Goal: Complete application form

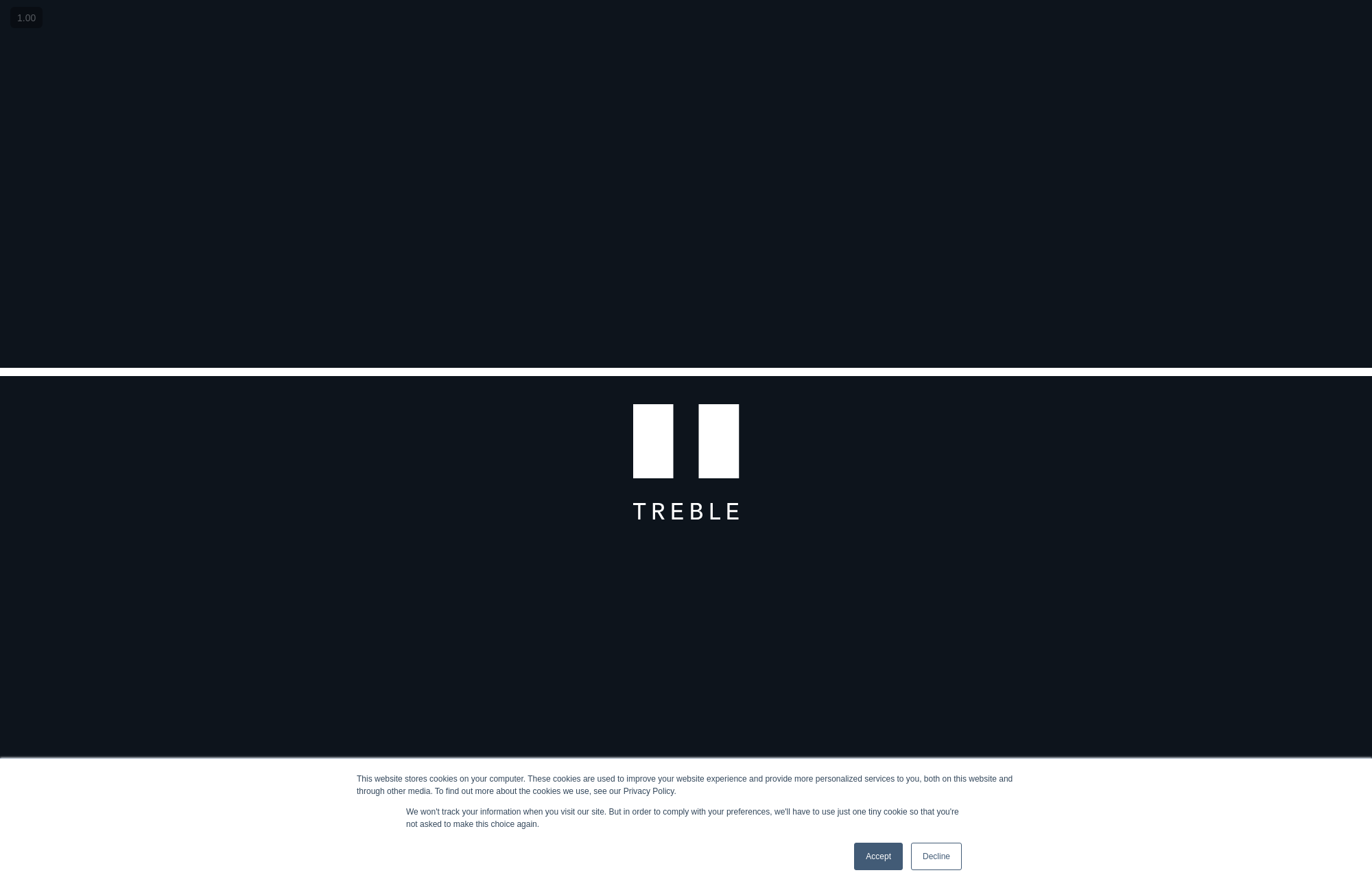
scroll to position [334, 0]
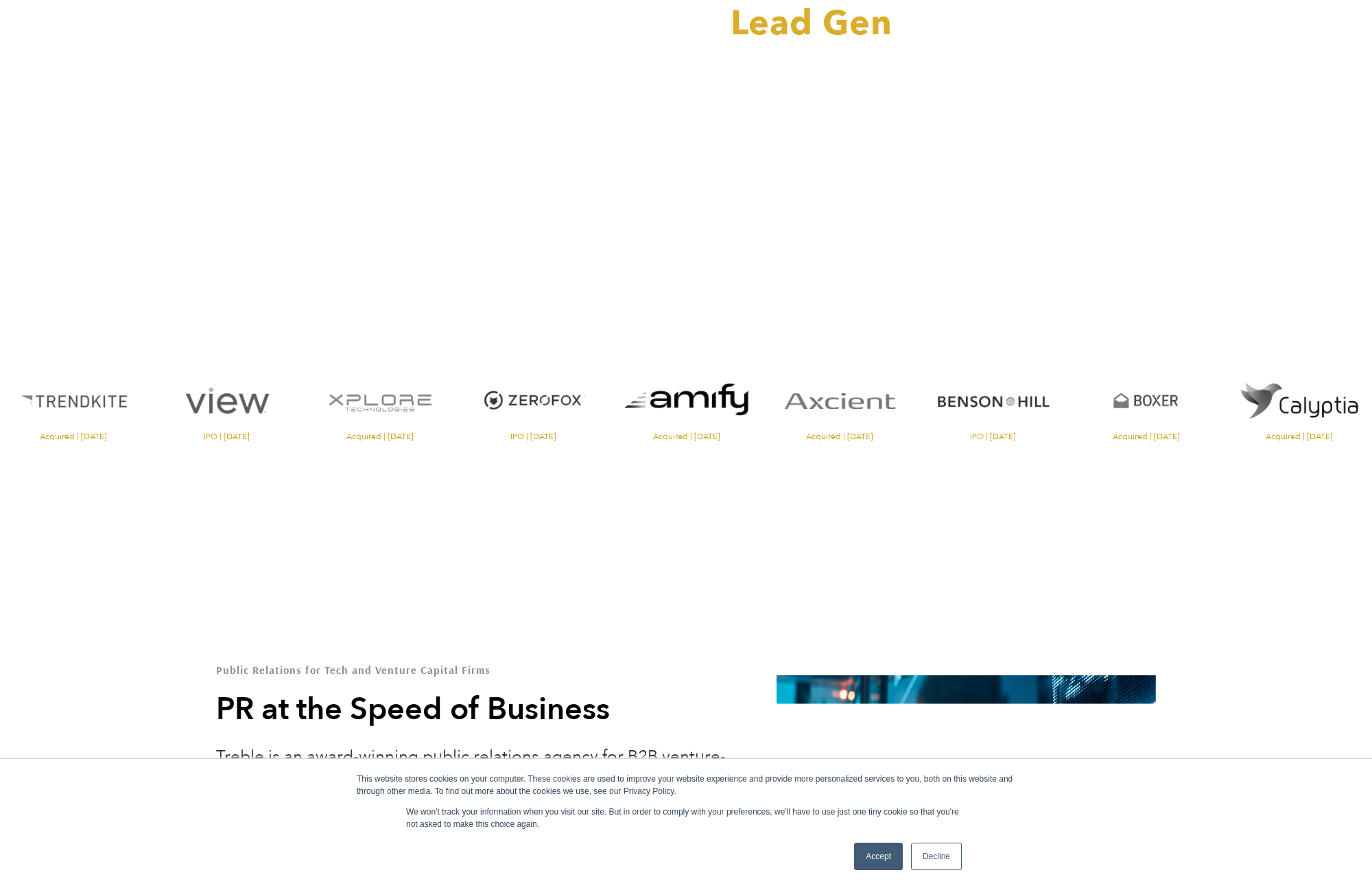
click at [884, 853] on link "Accept" at bounding box center [878, 856] width 49 height 28
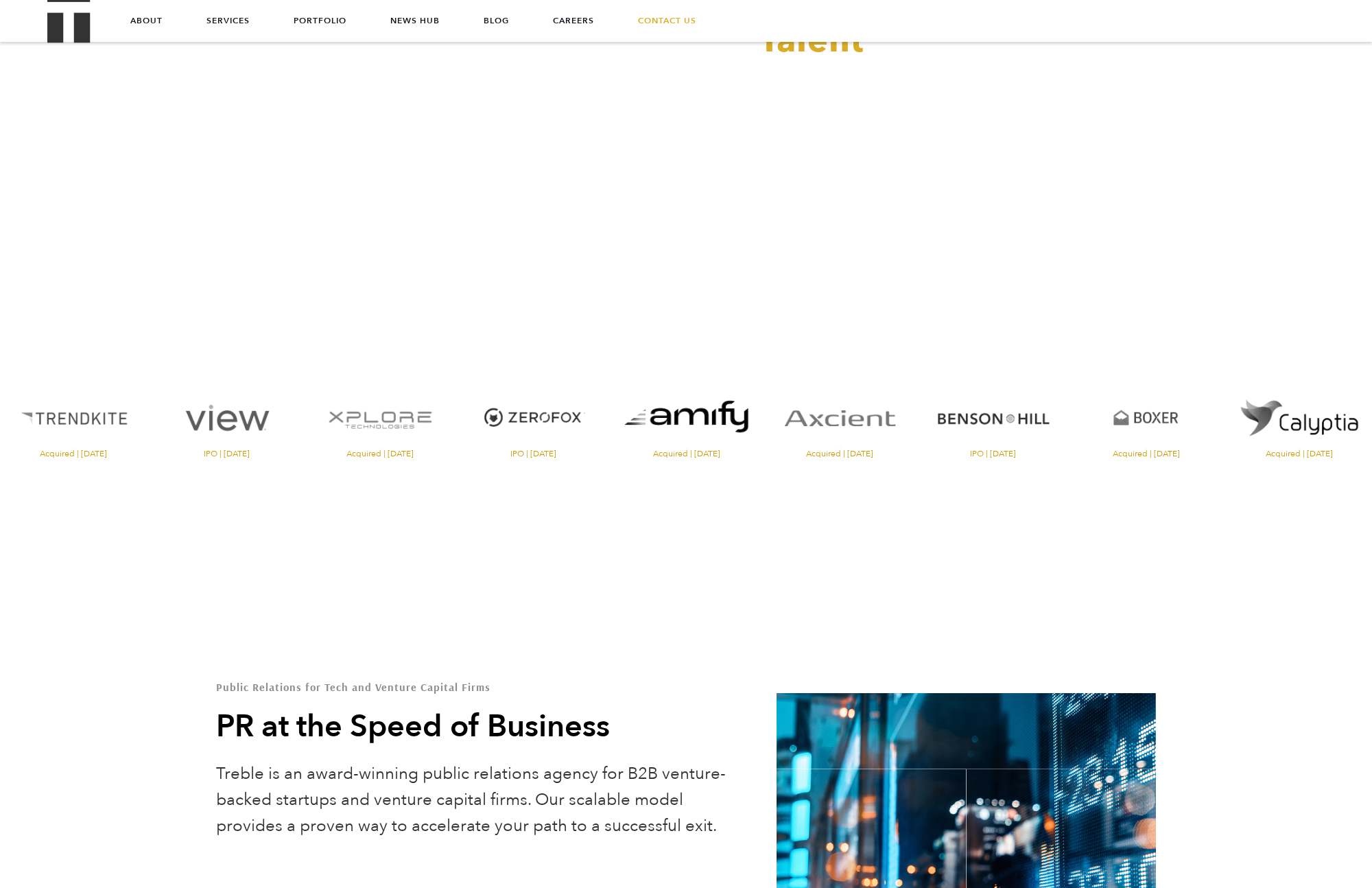
scroll to position [307, 0]
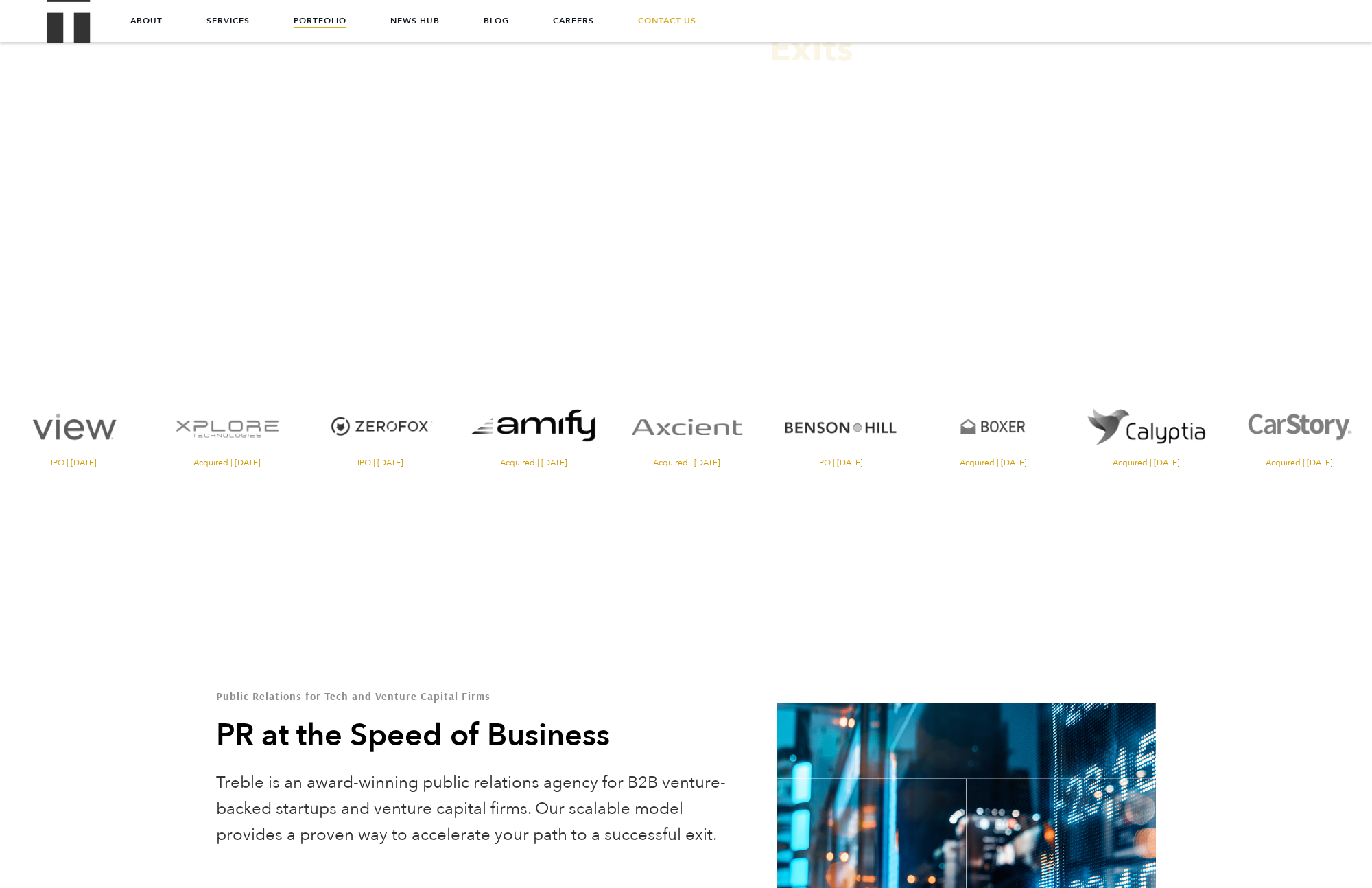
click at [312, 21] on link "Portfolio" at bounding box center [320, 21] width 53 height 41
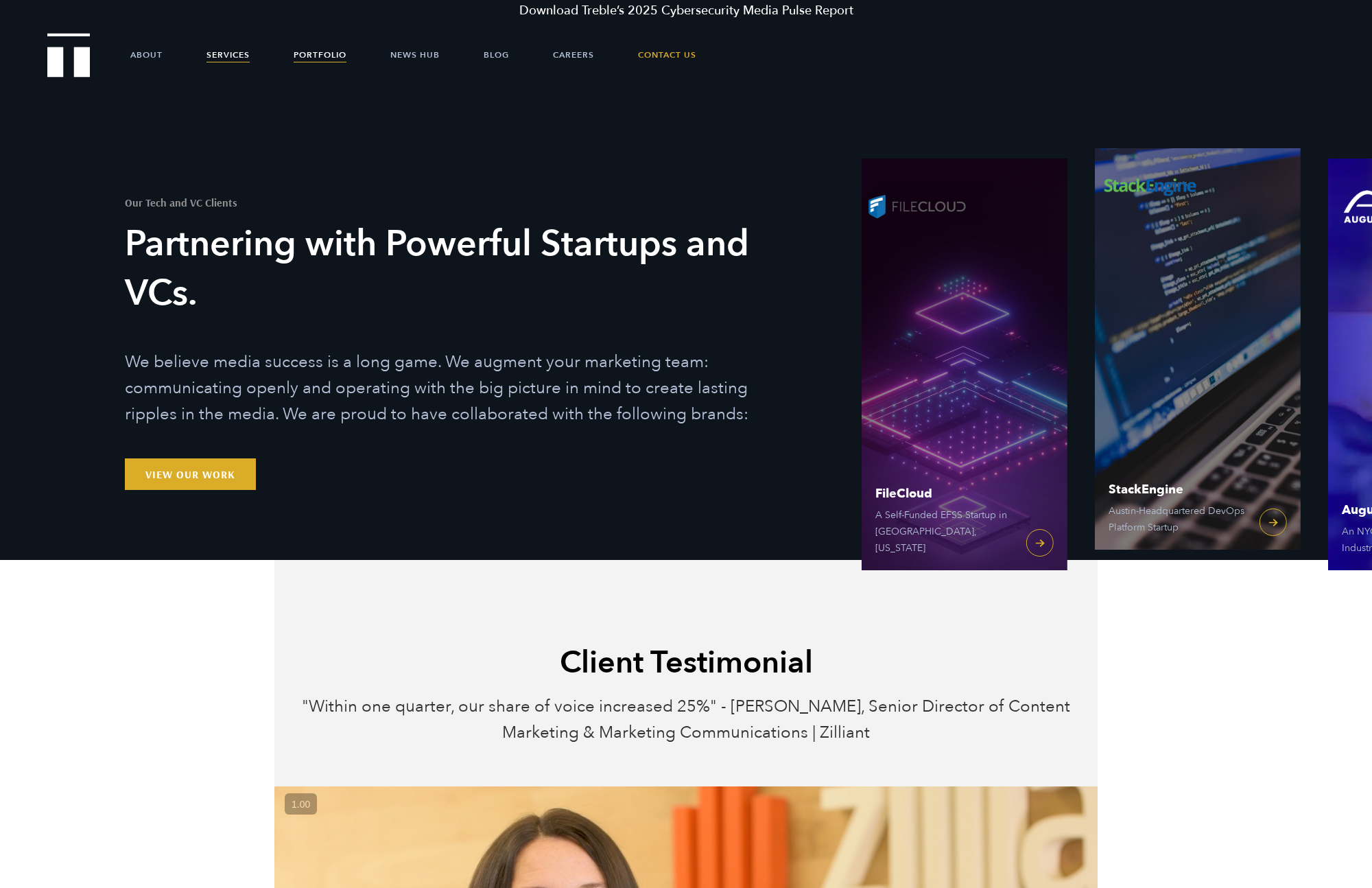
click at [235, 50] on link "Services" at bounding box center [228, 55] width 44 height 41
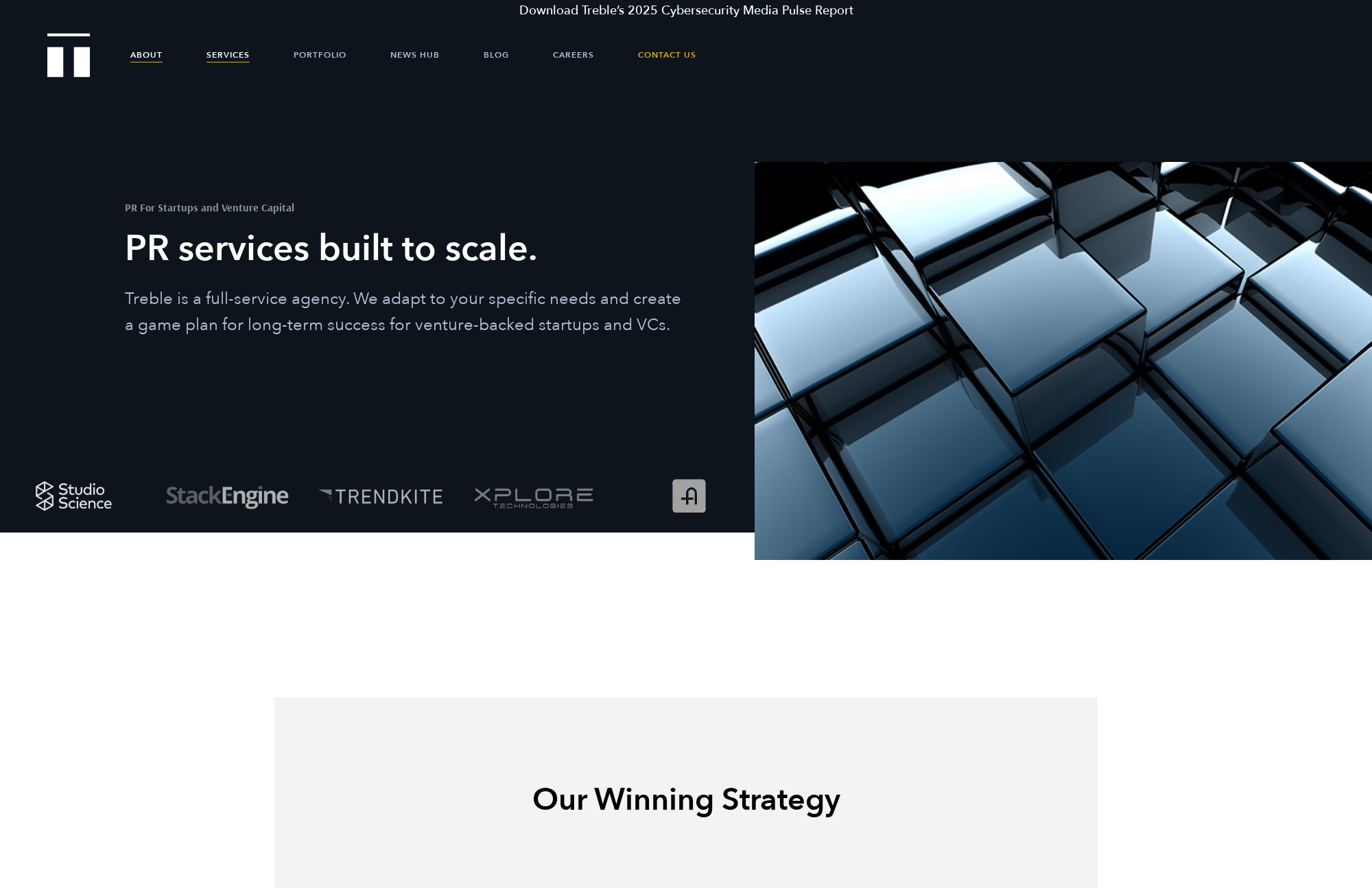
click at [159, 50] on link "About" at bounding box center [146, 55] width 32 height 41
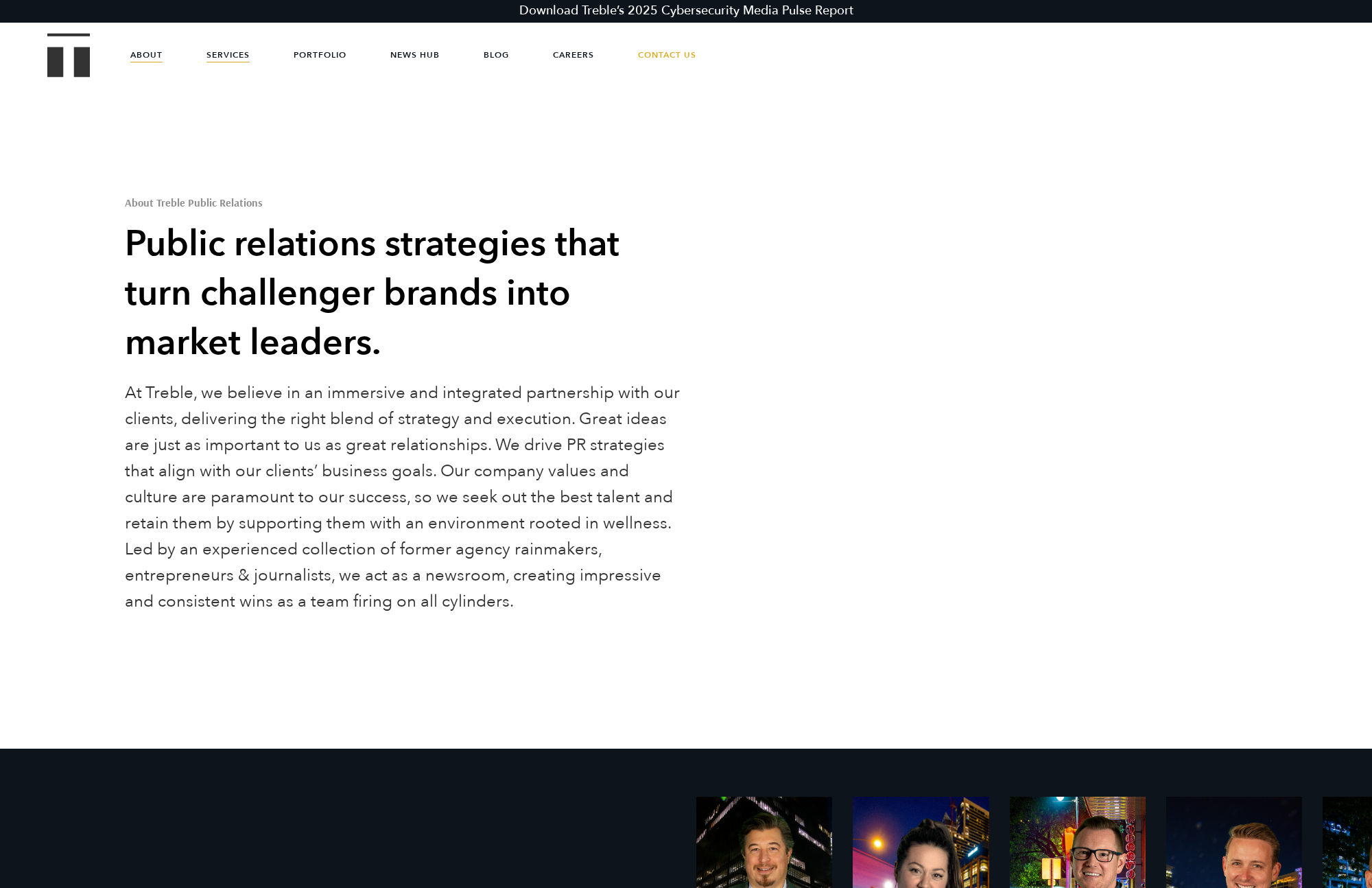
click at [236, 57] on link "Services" at bounding box center [228, 55] width 44 height 41
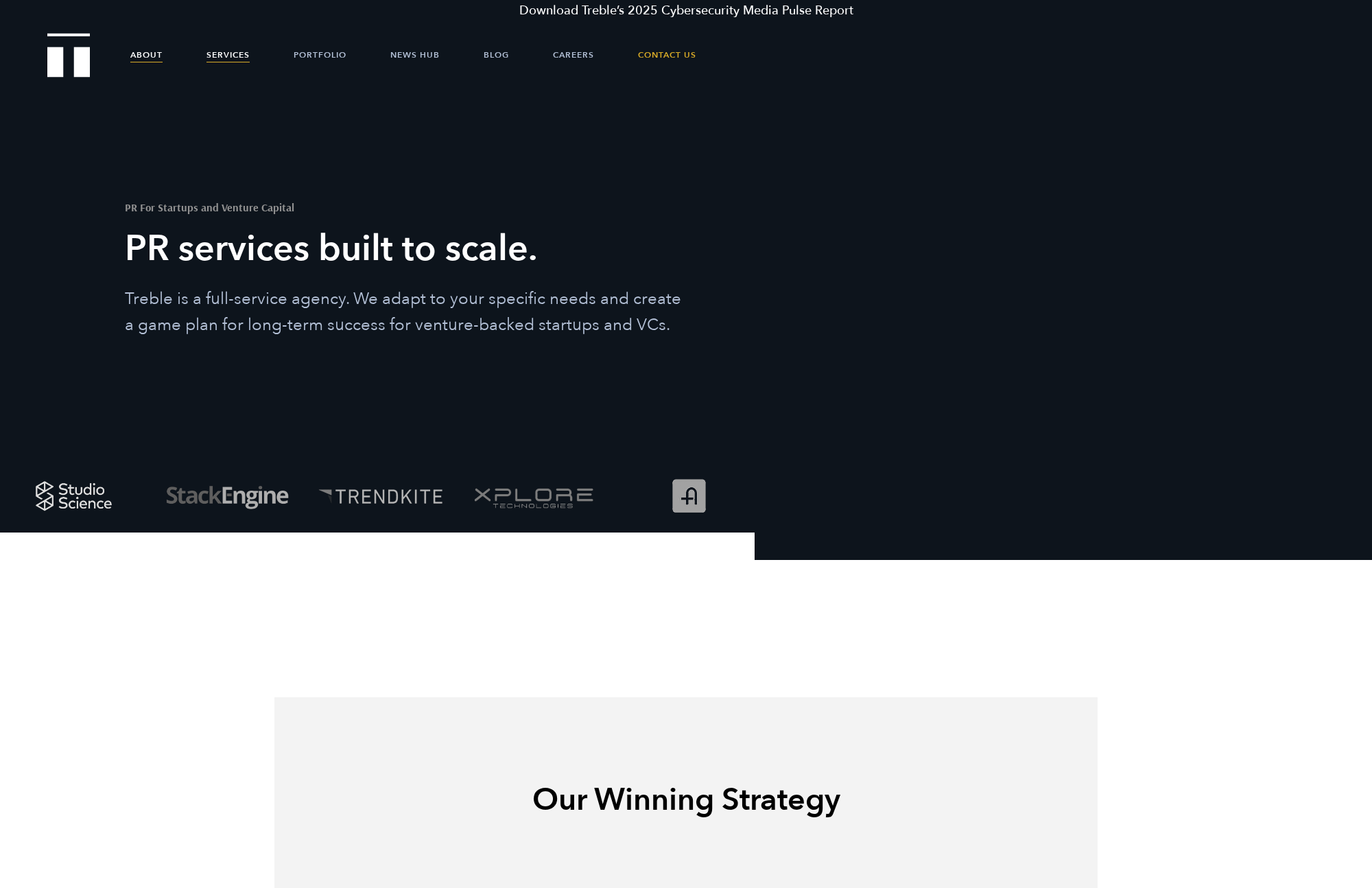
click at [157, 55] on link "About" at bounding box center [146, 55] width 32 height 41
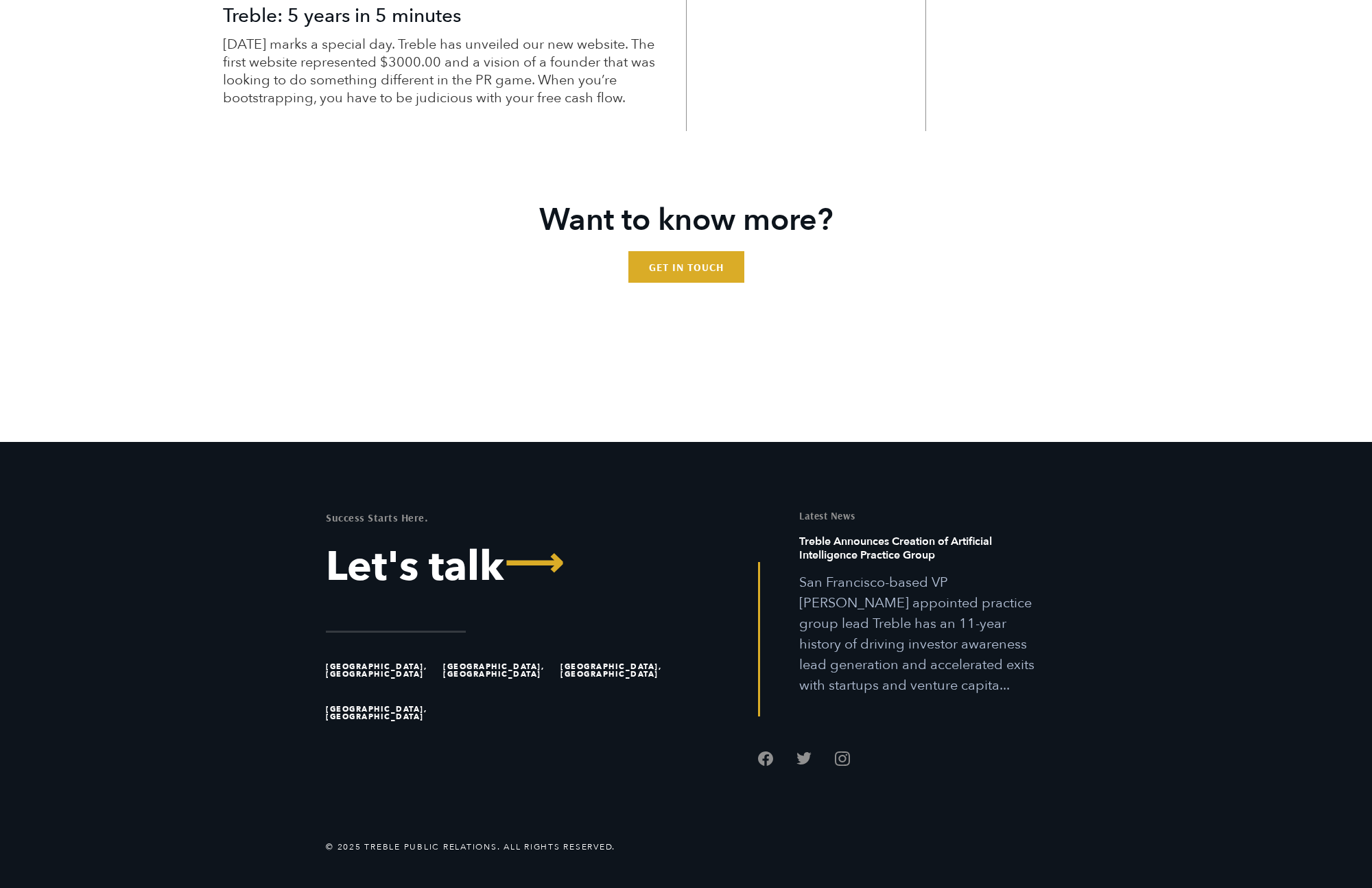
scroll to position [3890, 0]
click at [871, 568] on h6 "Treble Announces the Formation of a Hardtech Practice Group" at bounding box center [923, 553] width 247 height 38
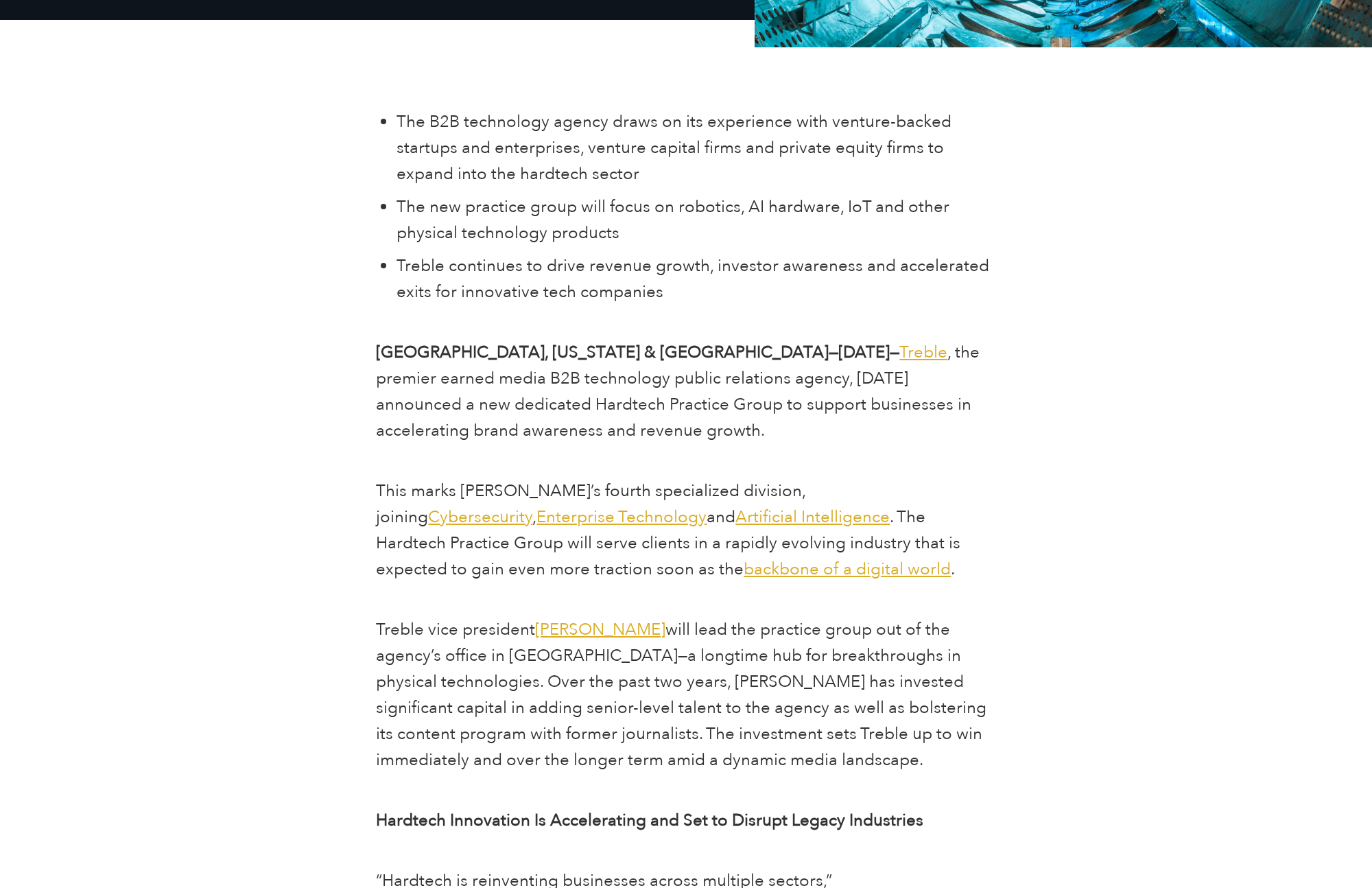
scroll to position [521, 0]
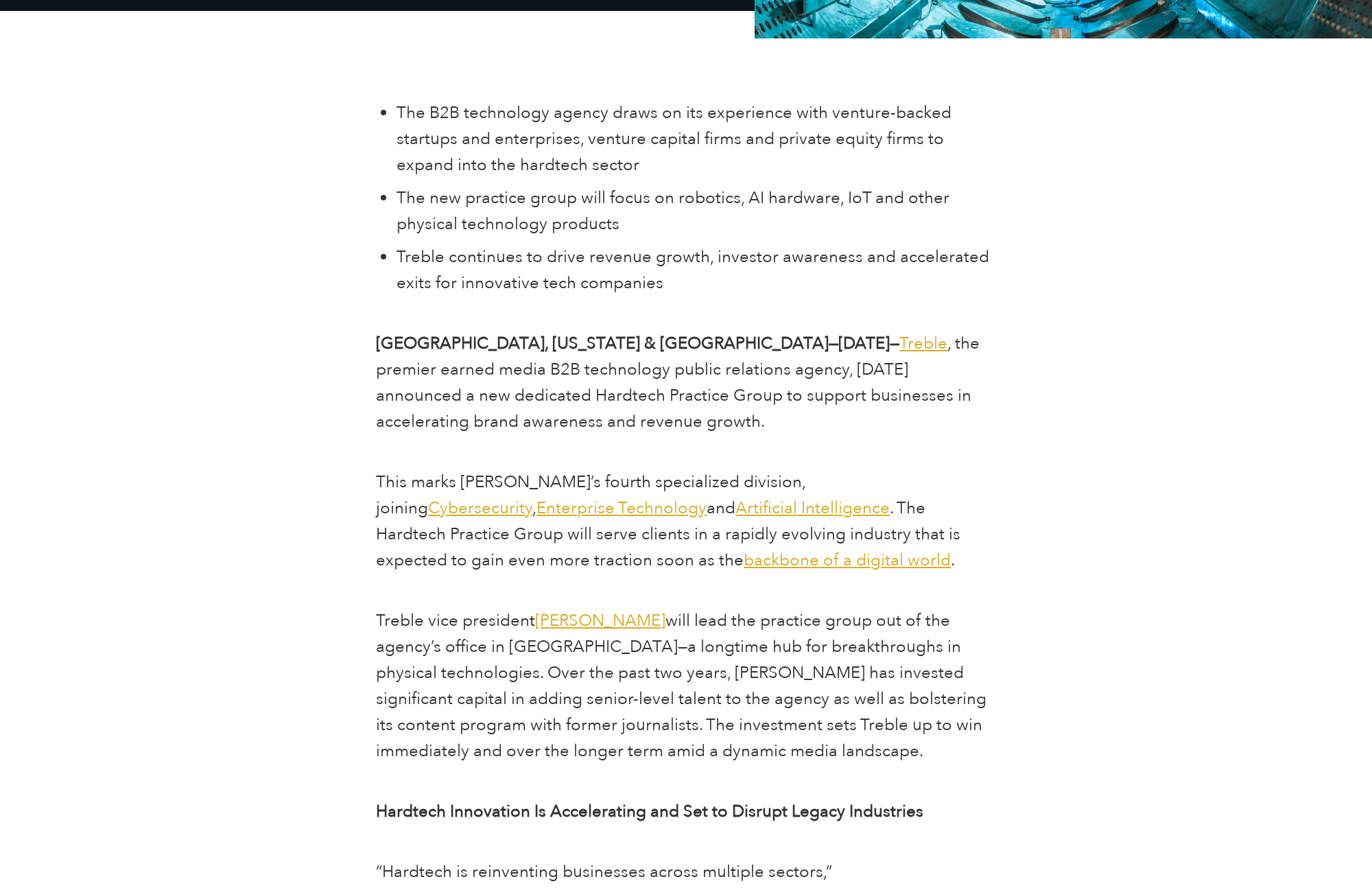
click at [617, 619] on span "Will Kruisbrink" at bounding box center [600, 620] width 131 height 23
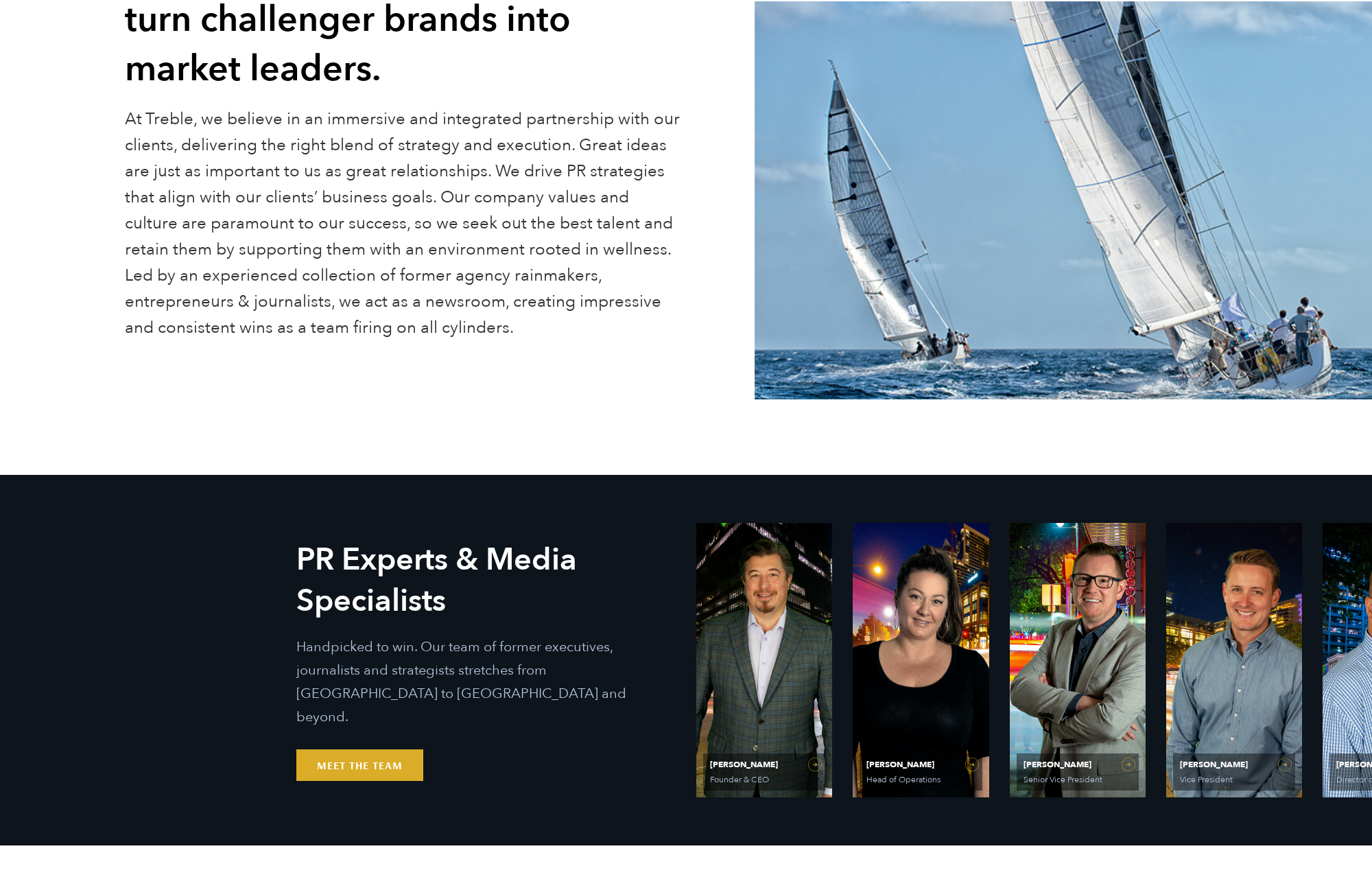
scroll to position [344, 0]
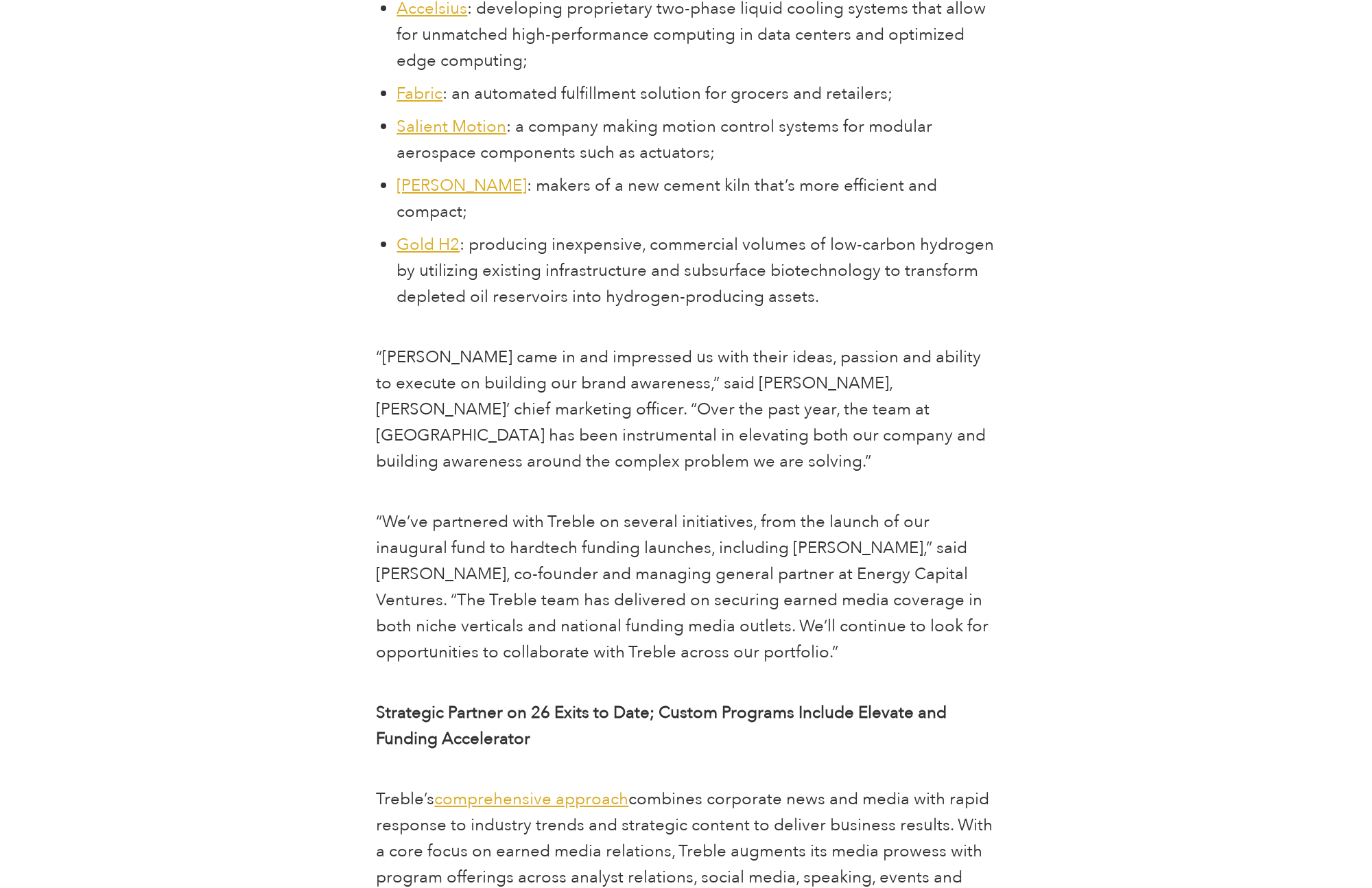
scroll to position [3600, 0]
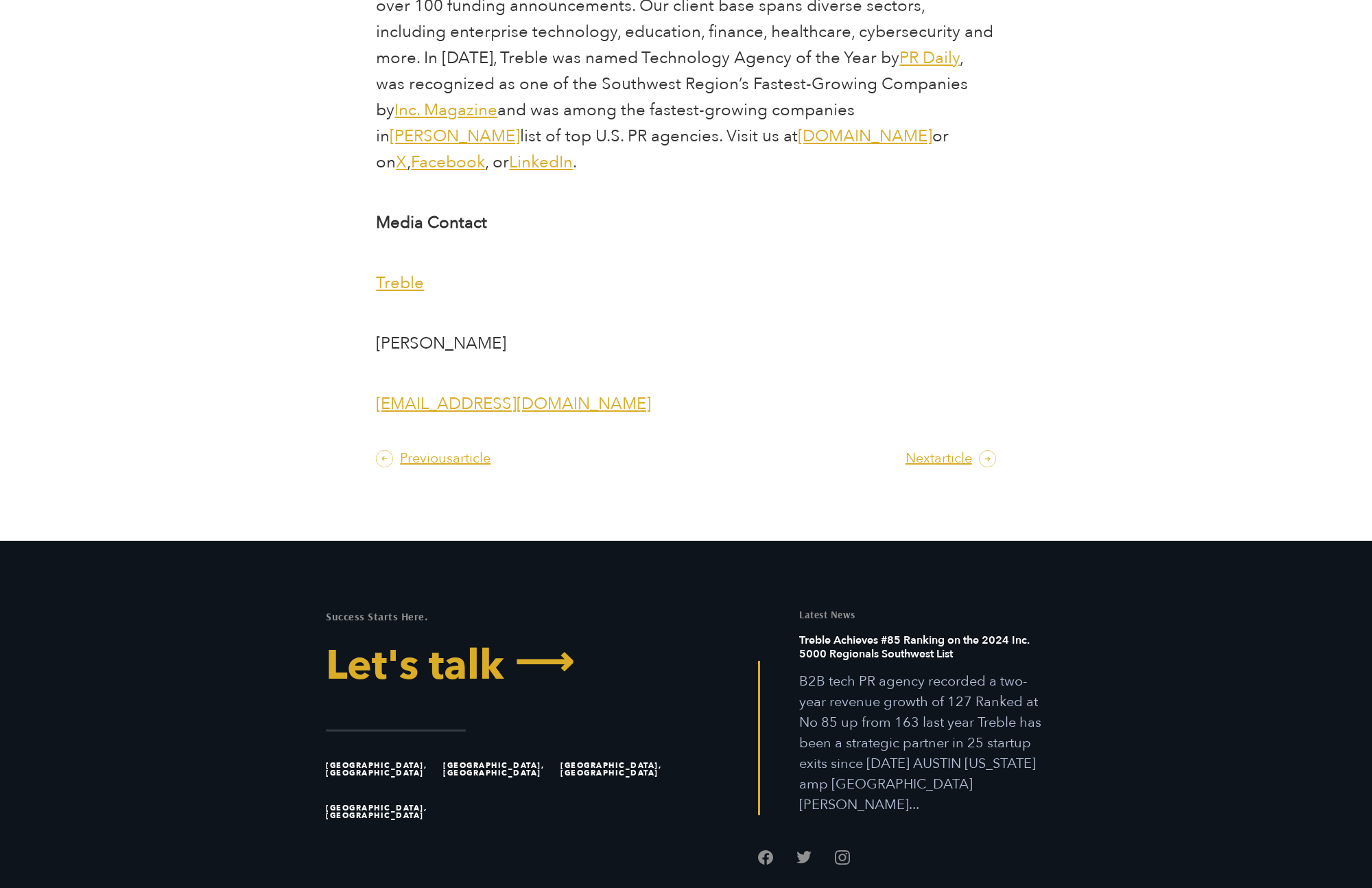
click at [483, 645] on link "Let's talk ⟶" at bounding box center [501, 666] width 350 height 41
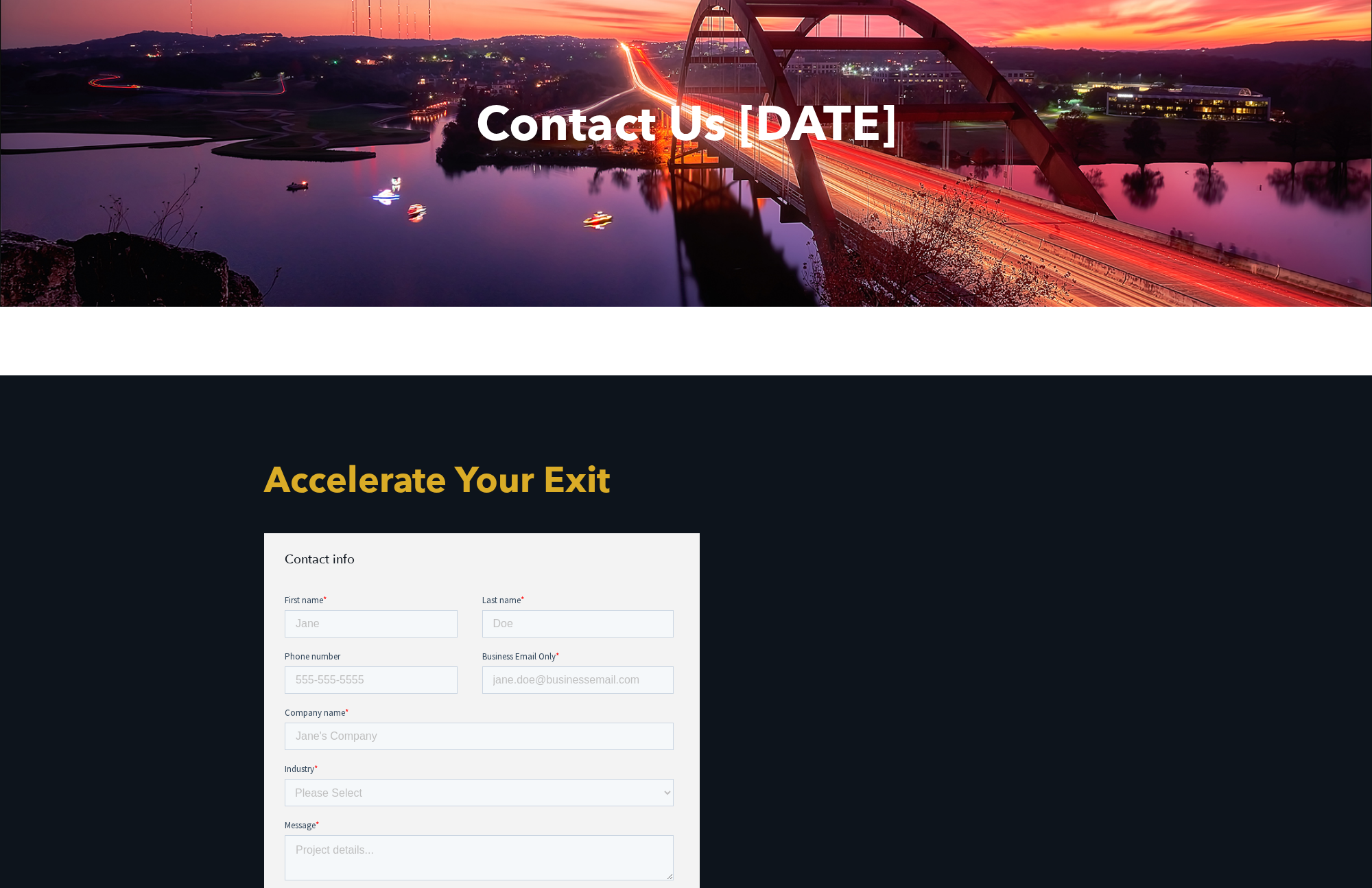
scroll to position [195, 0]
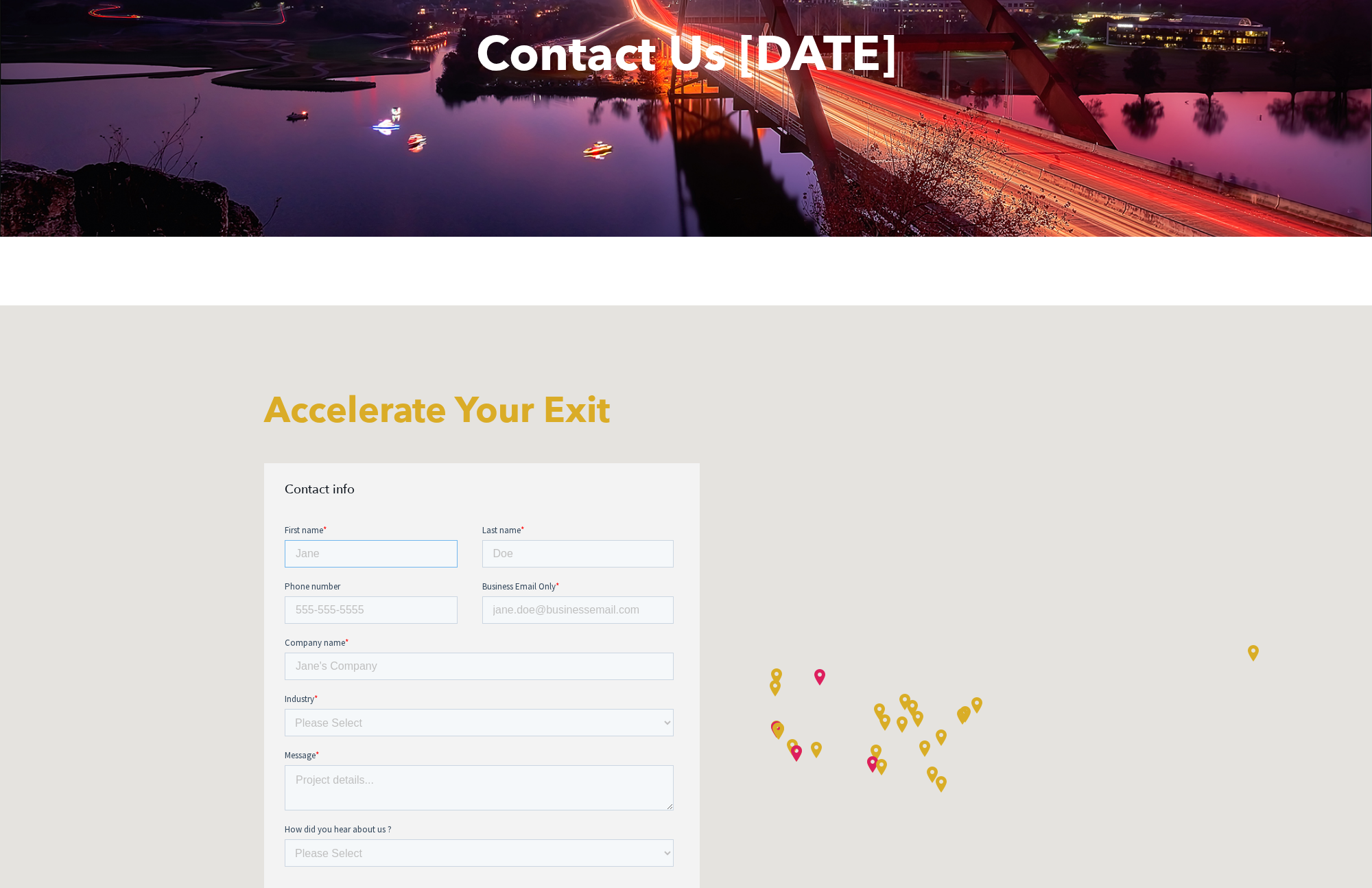
click at [412, 552] on input "First name *" at bounding box center [371, 553] width 173 height 28
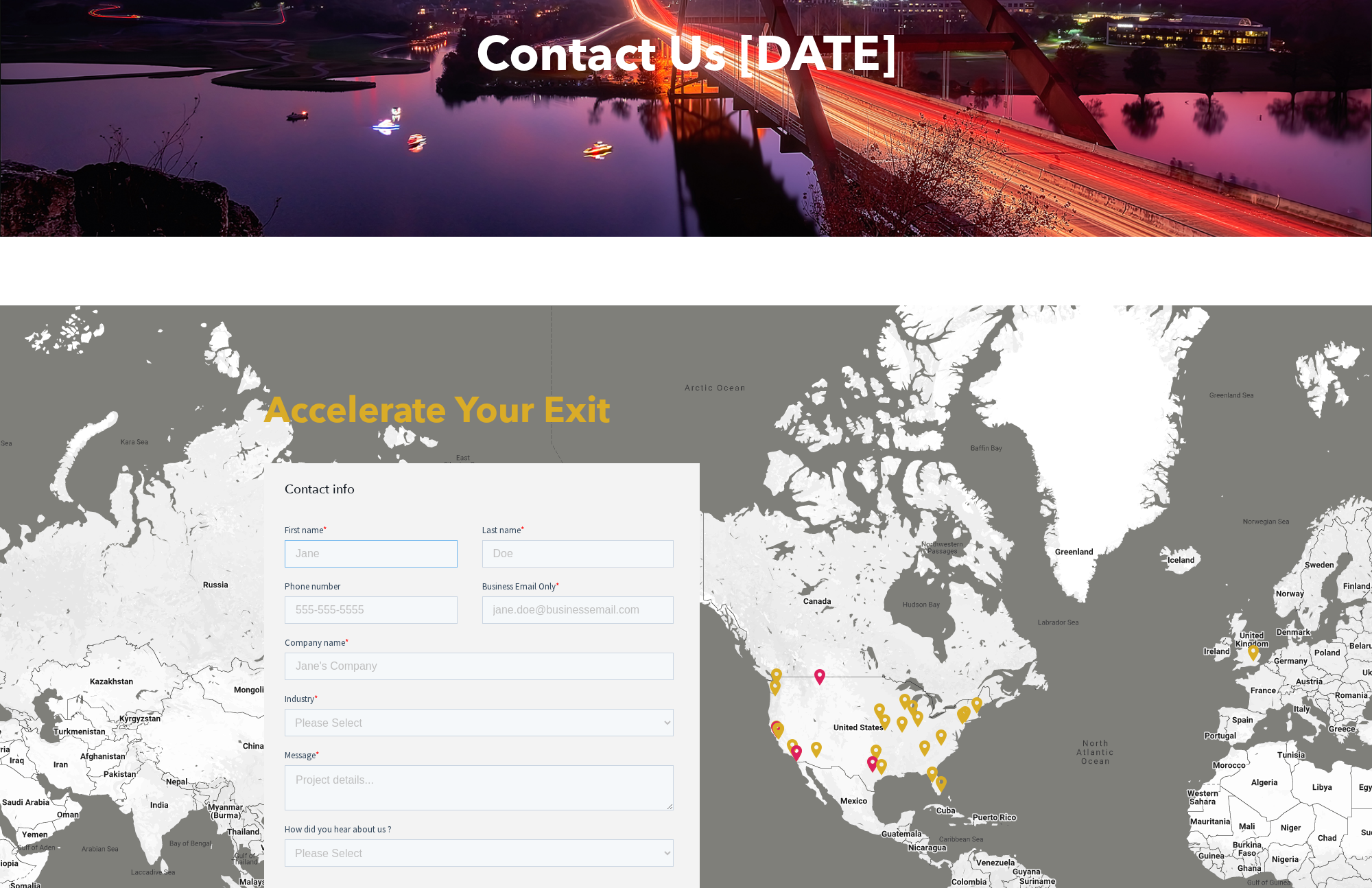
type input "[PERSON_NAME]"
type input "2543161568"
type input "[EMAIL_ADDRESS][DOMAIN_NAME]"
type input "Last Energy"
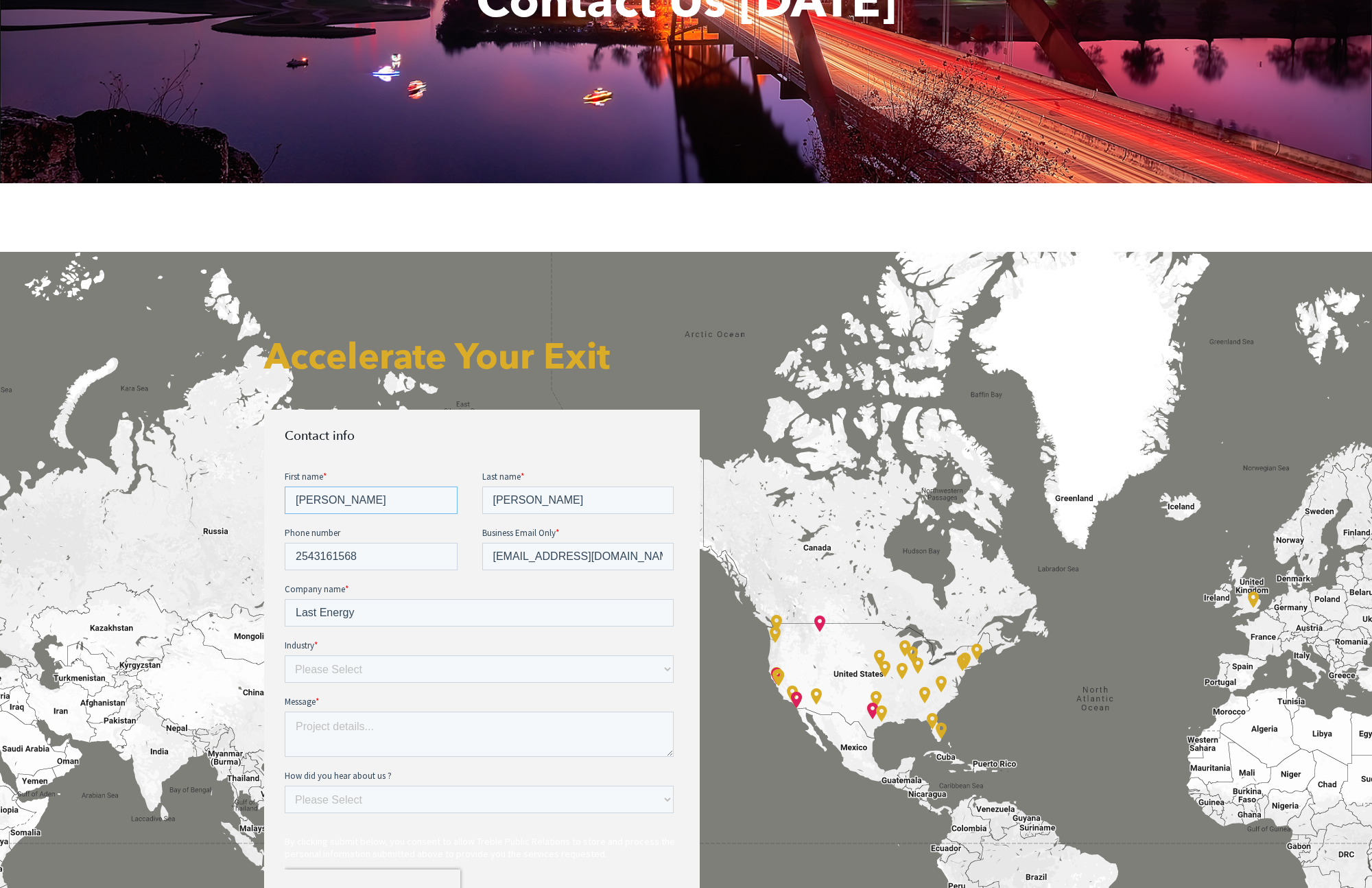
scroll to position [331, 0]
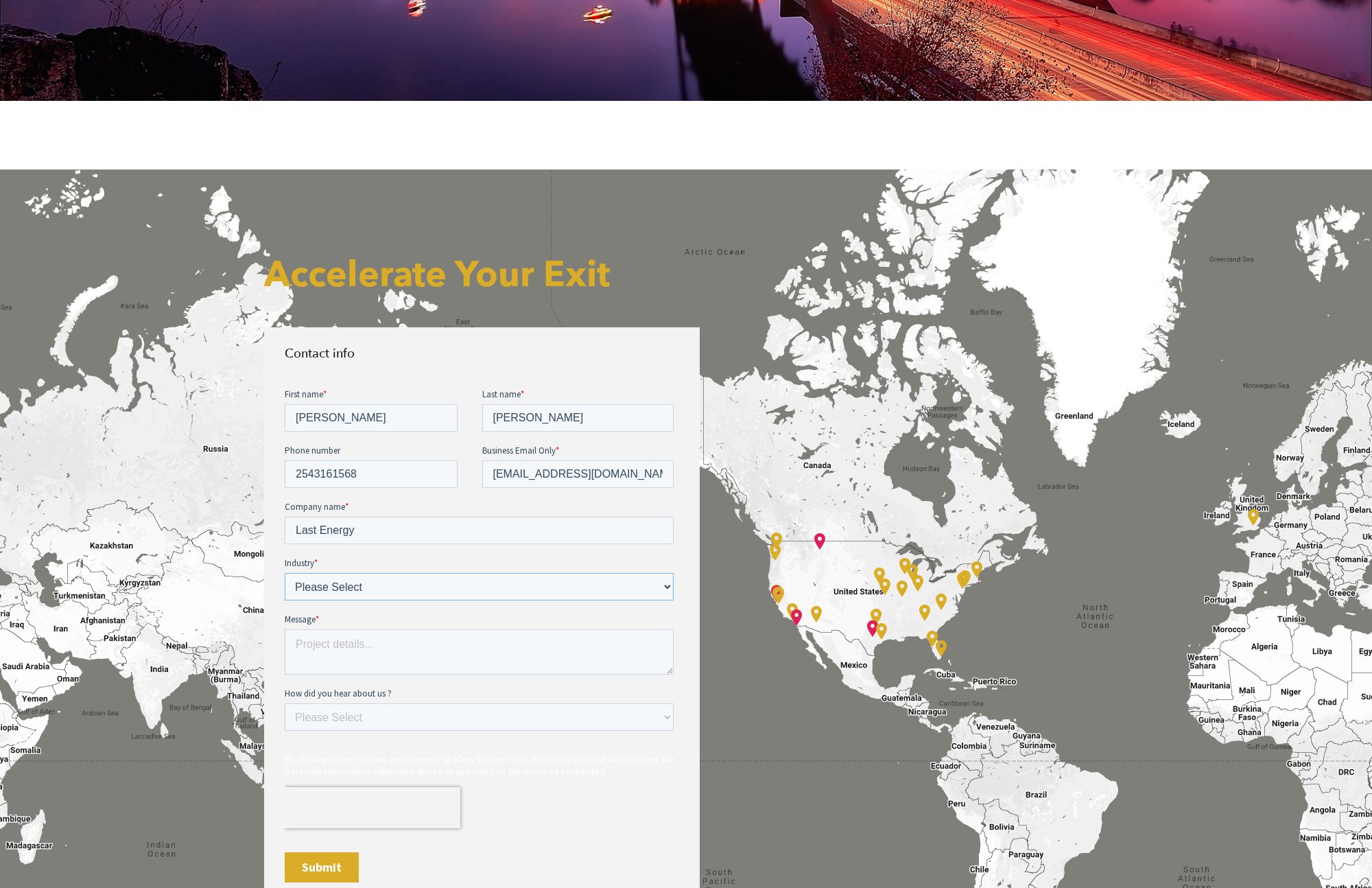
click at [495, 579] on select "Please Select E-commerce AI API Big Data Bio Tech (including Life Sciences) Blo…" at bounding box center [479, 586] width 389 height 28
select select "Green Energy"
click at [345, 658] on textarea "Message *" at bounding box center [479, 651] width 389 height 46
click at [372, 712] on div "How did you hear about us ? Please Select Ad online Social media Video Another …" at bounding box center [481, 708] width 394 height 44
select select "Search online"
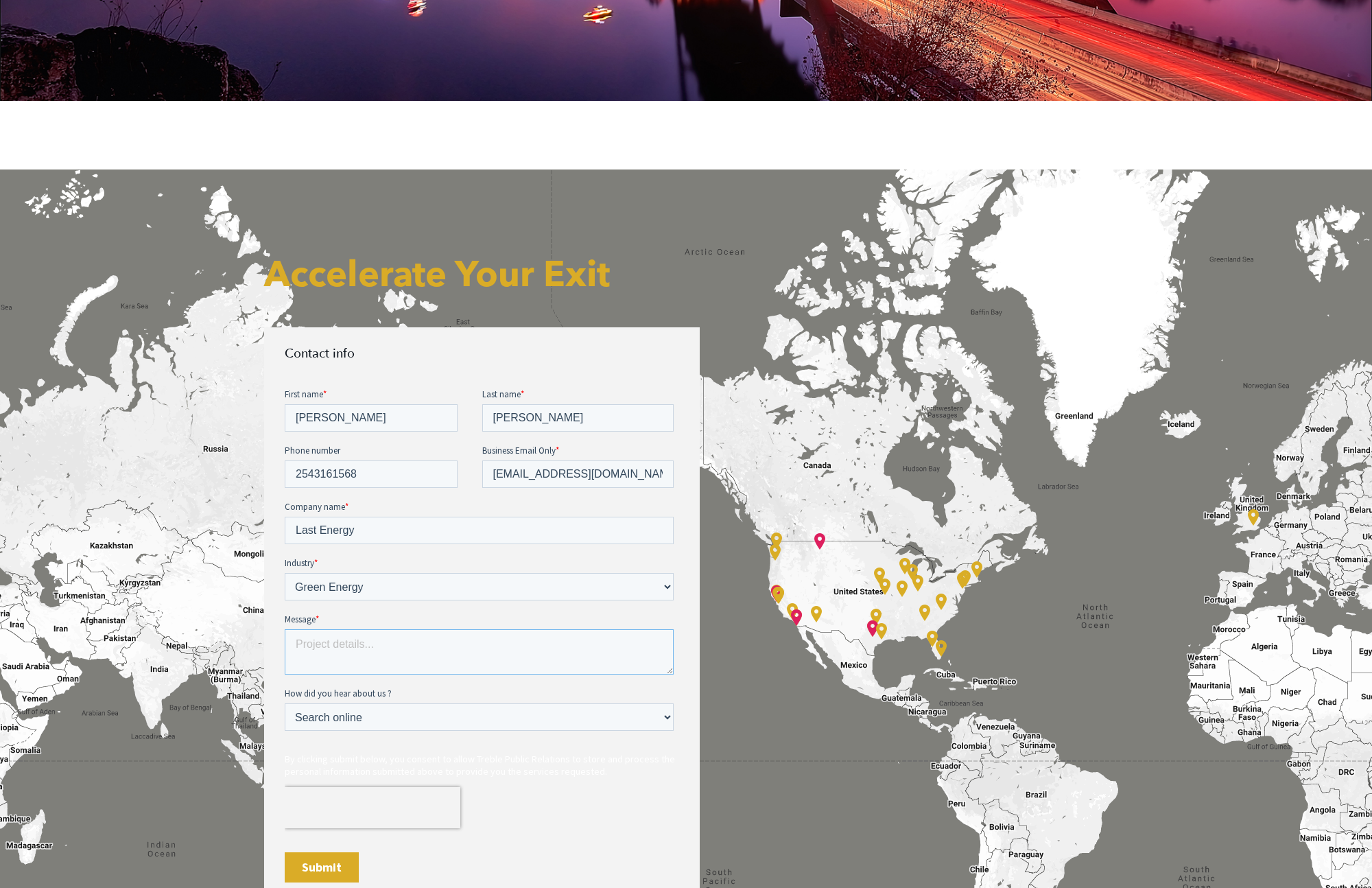
click at [334, 639] on textarea "Message *" at bounding box center [479, 651] width 389 height 46
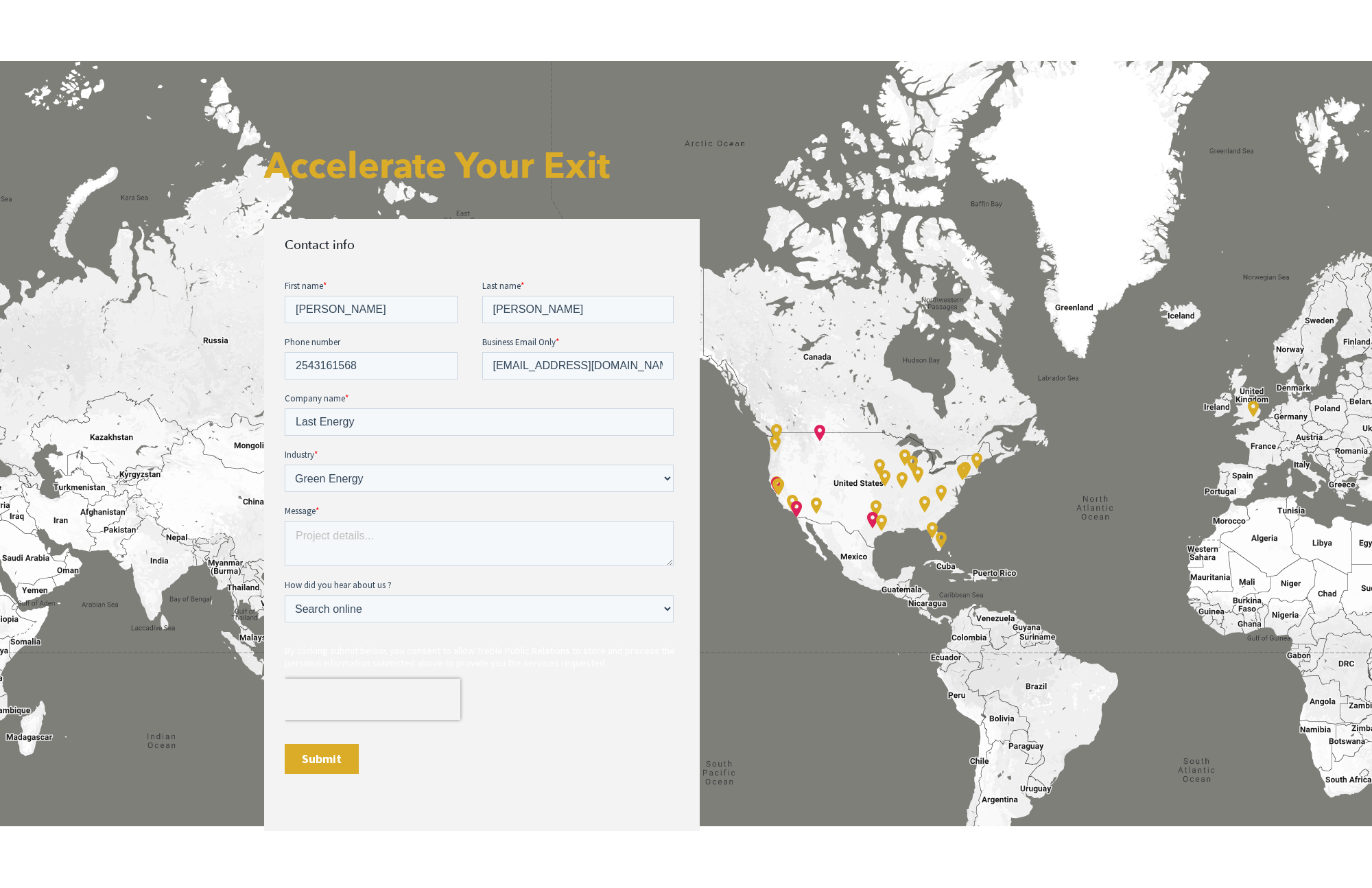
click at [419, 780] on div "Submit" at bounding box center [481, 758] width 394 height 54
click at [385, 618] on select "Please Select Ad online Social media Video Another website Word of mouth Job li…" at bounding box center [479, 620] width 389 height 28
click at [335, 530] on textarea "Message *" at bounding box center [479, 543] width 389 height 46
click at [429, 526] on textarea "Message *" at bounding box center [479, 543] width 389 height 46
paste textarea "Last Energy is seeking to hire an agency for a public announcement around a Dep…"
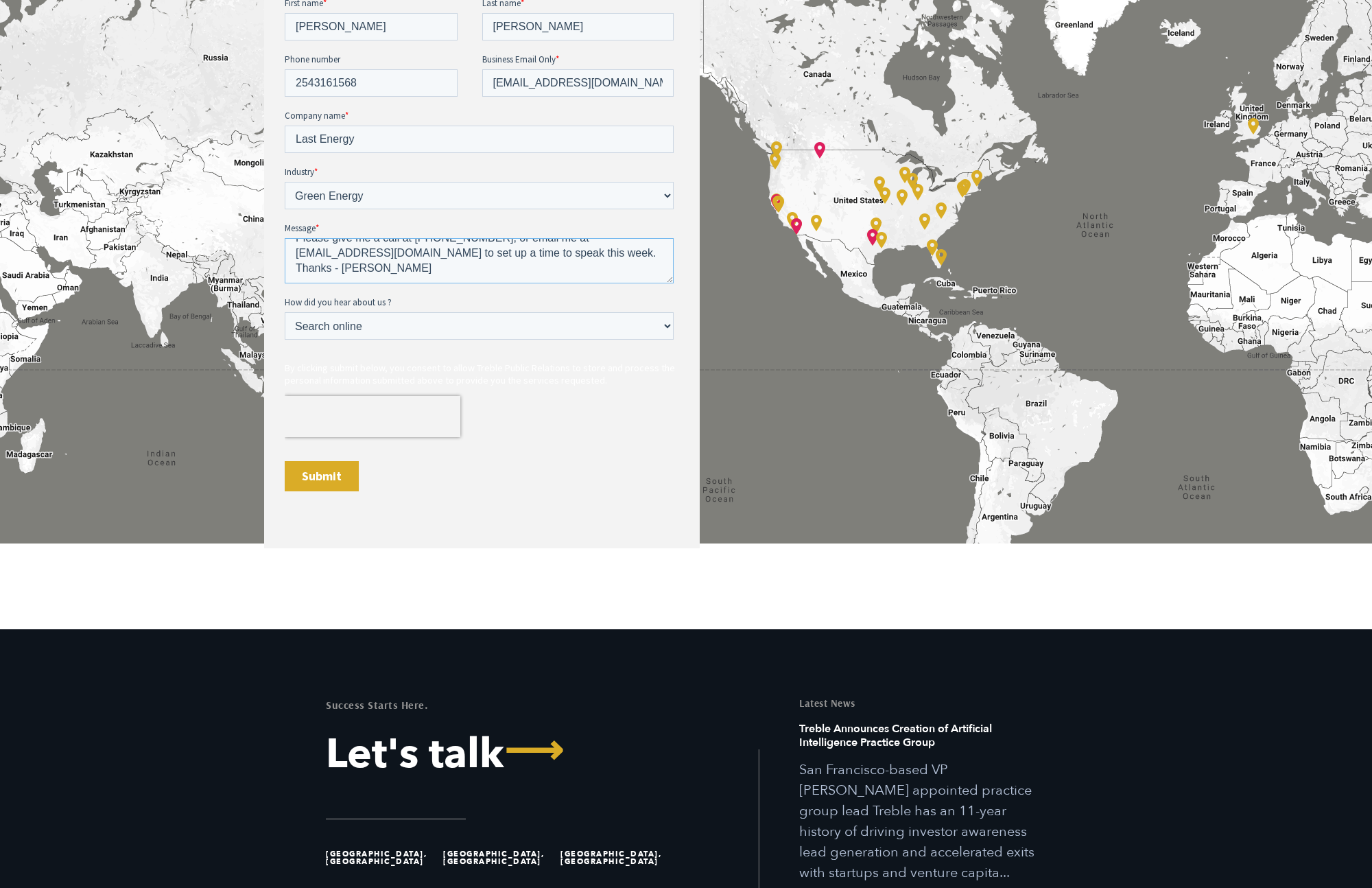
scroll to position [793, 0]
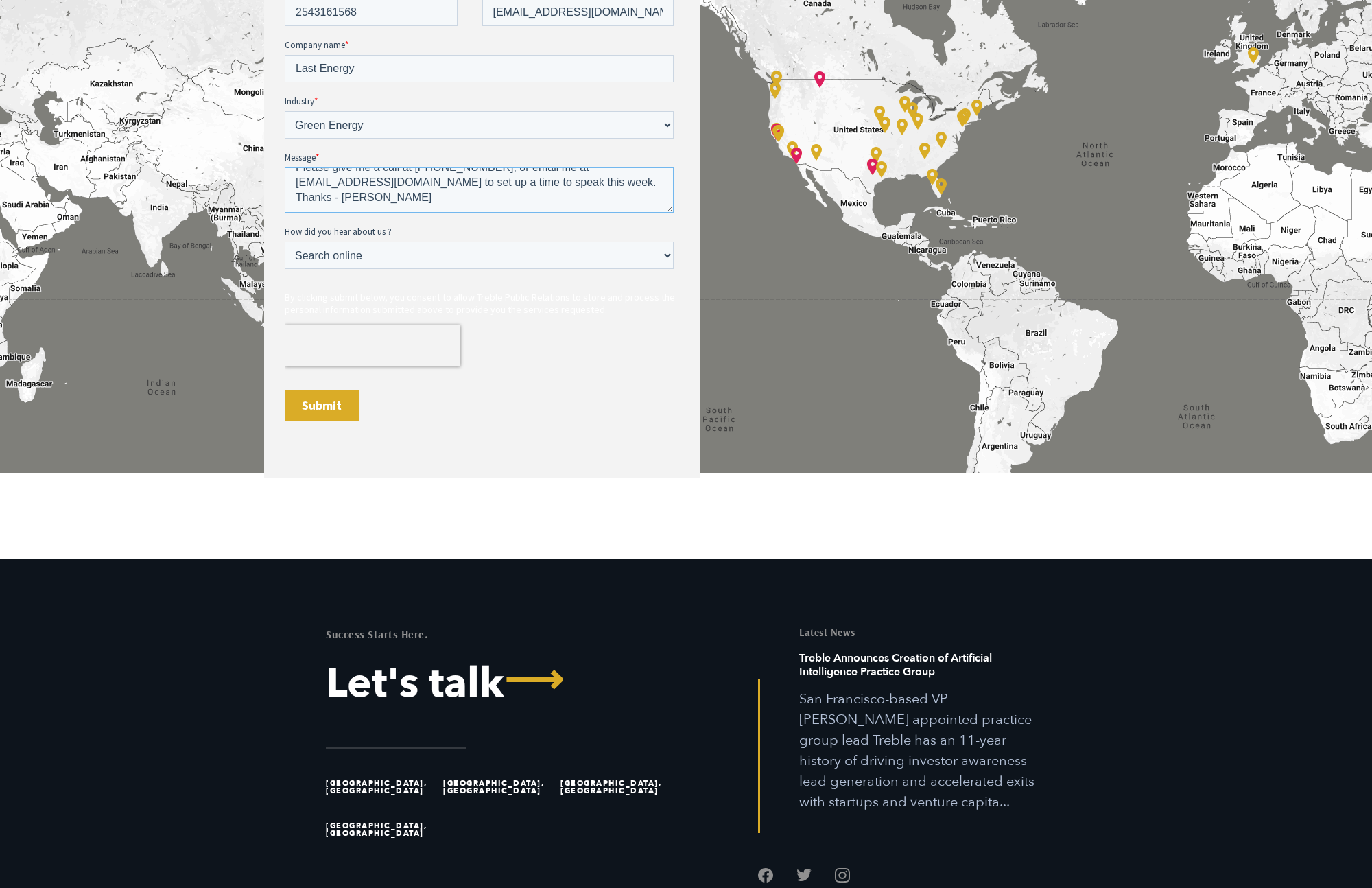
type textarea "Last Energy is seeking to hire an agency for a public announcement around a Dep…"
click at [333, 407] on input "Submit" at bounding box center [321, 405] width 74 height 30
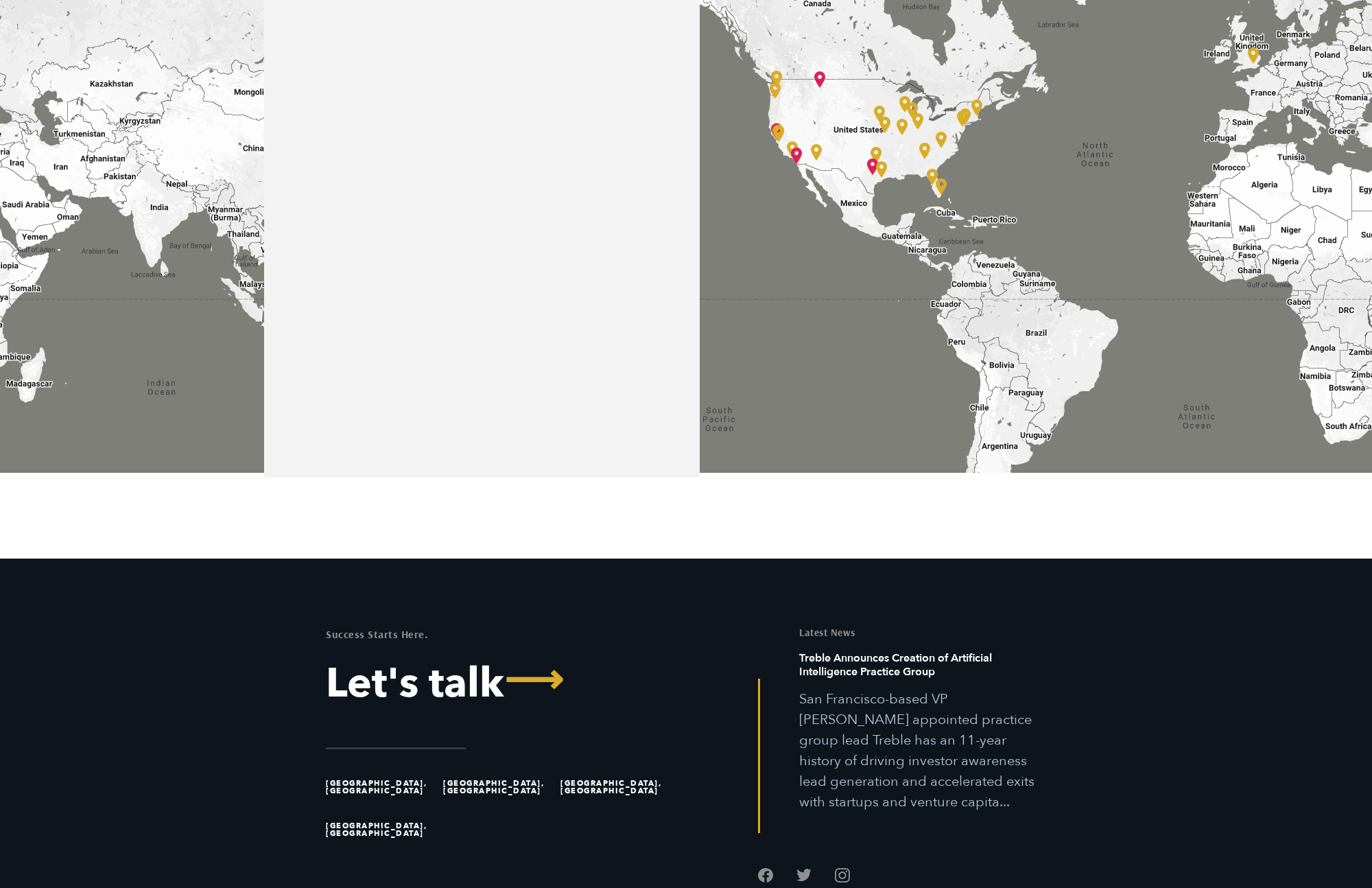
scroll to position [523, 0]
